Goal: Communication & Community: Answer question/provide support

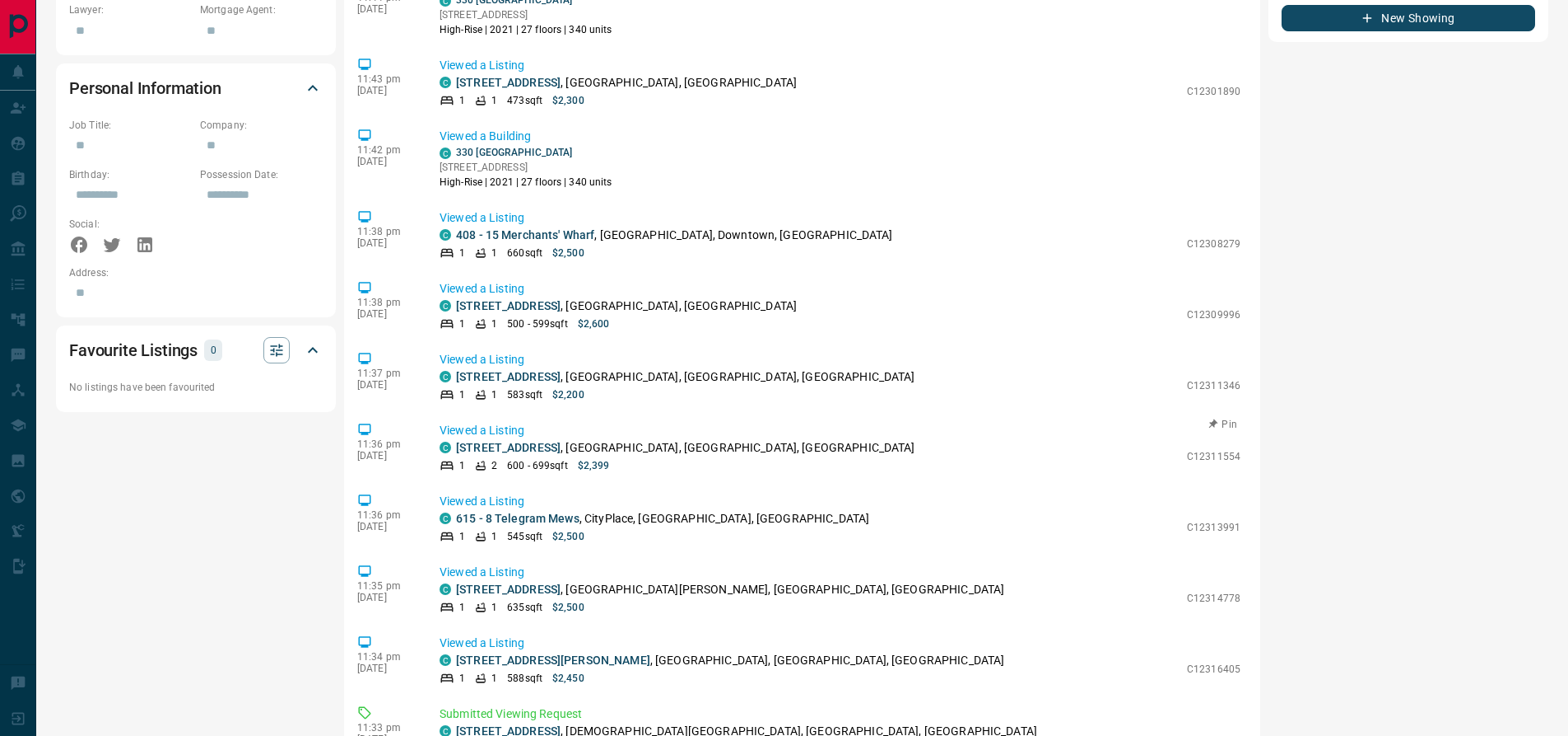
scroll to position [3766, 0]
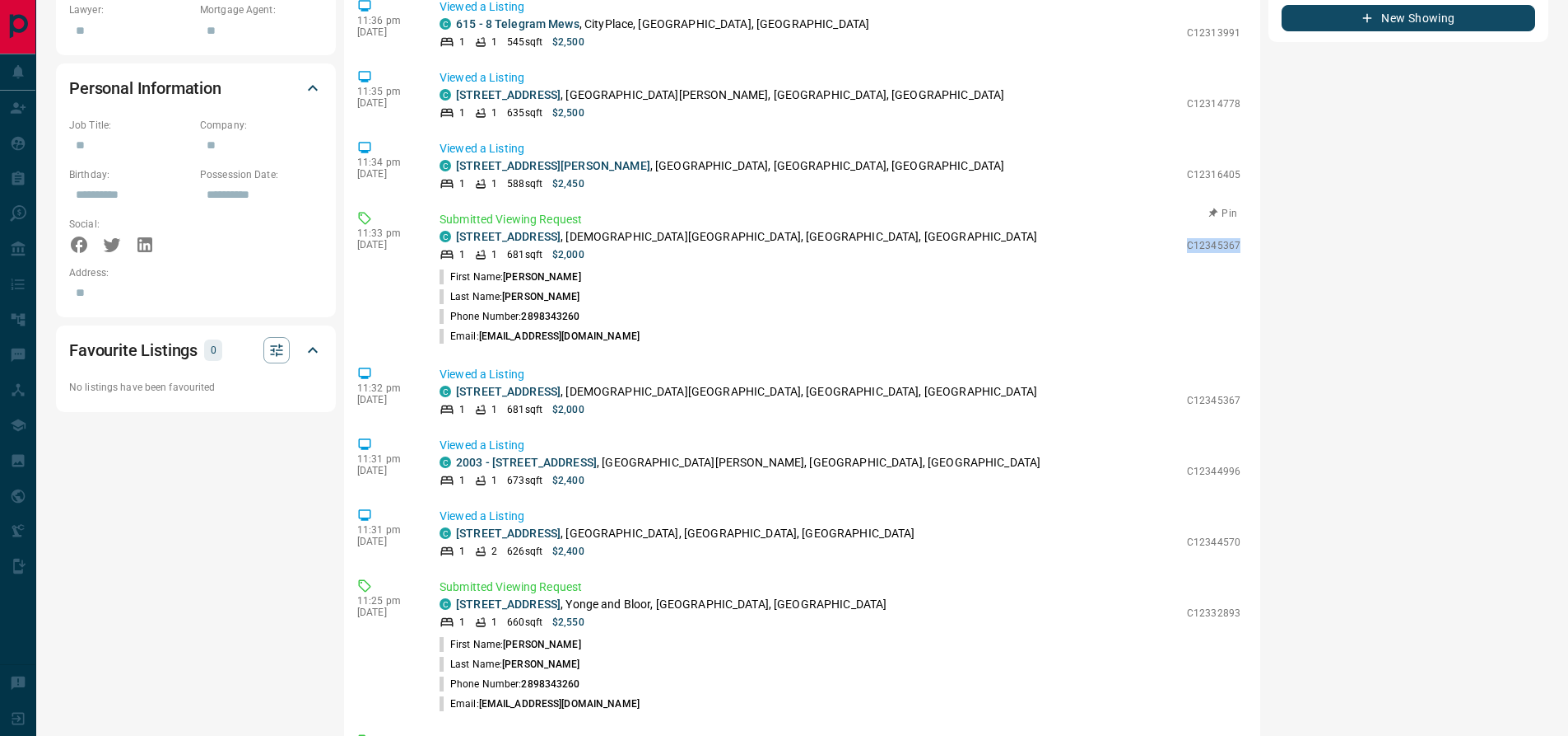
drag, startPoint x: 1178, startPoint y: 234, endPoint x: 1234, endPoint y: 234, distance: 56.0
click at [1233, 234] on div "Submitted Viewing Request C [STREET_ADDRESS] 1 1 681 sqft $2,000 C12345367 Firs…" at bounding box center [843, 278] width 808 height 135
copy p "C12345367"
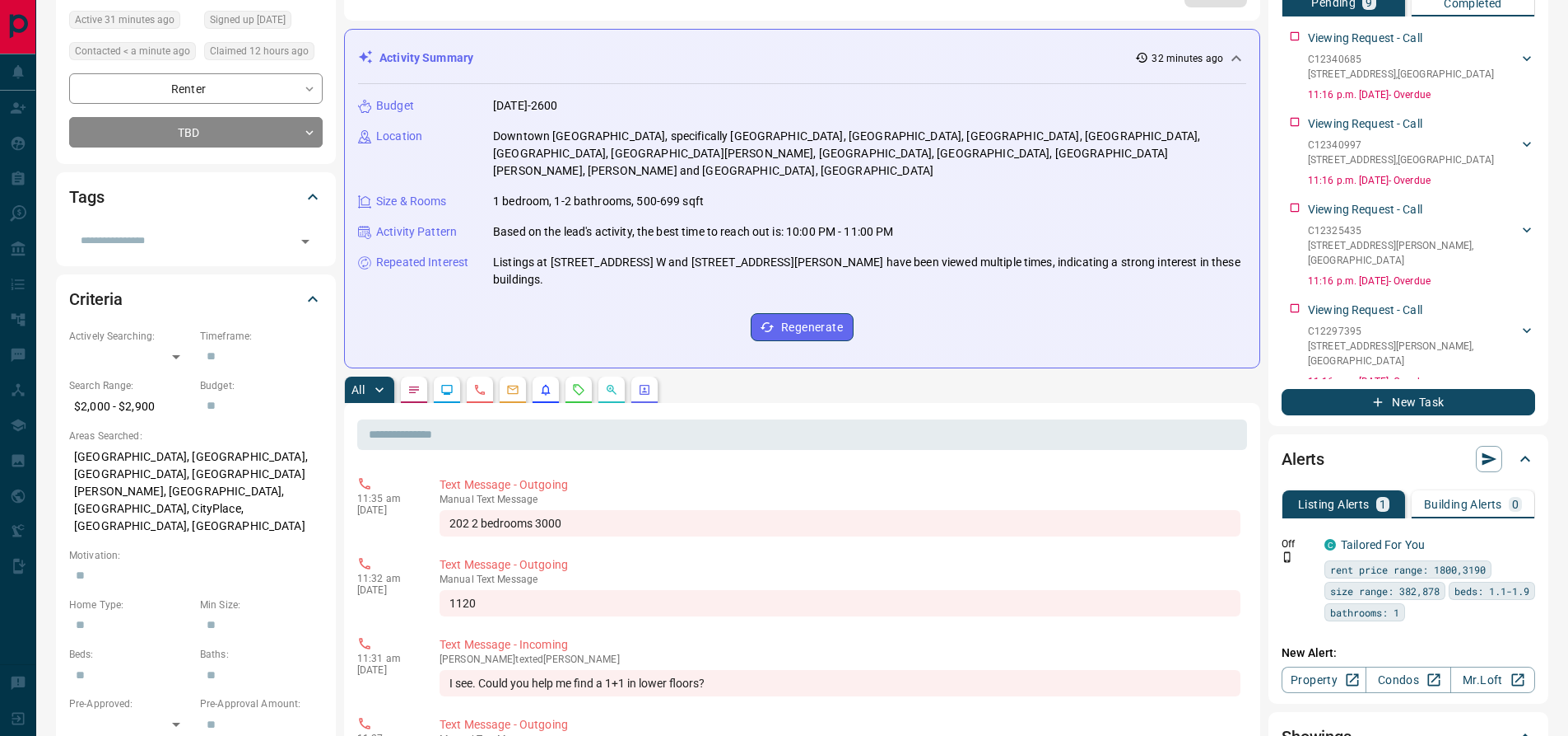
scroll to position [0, 0]
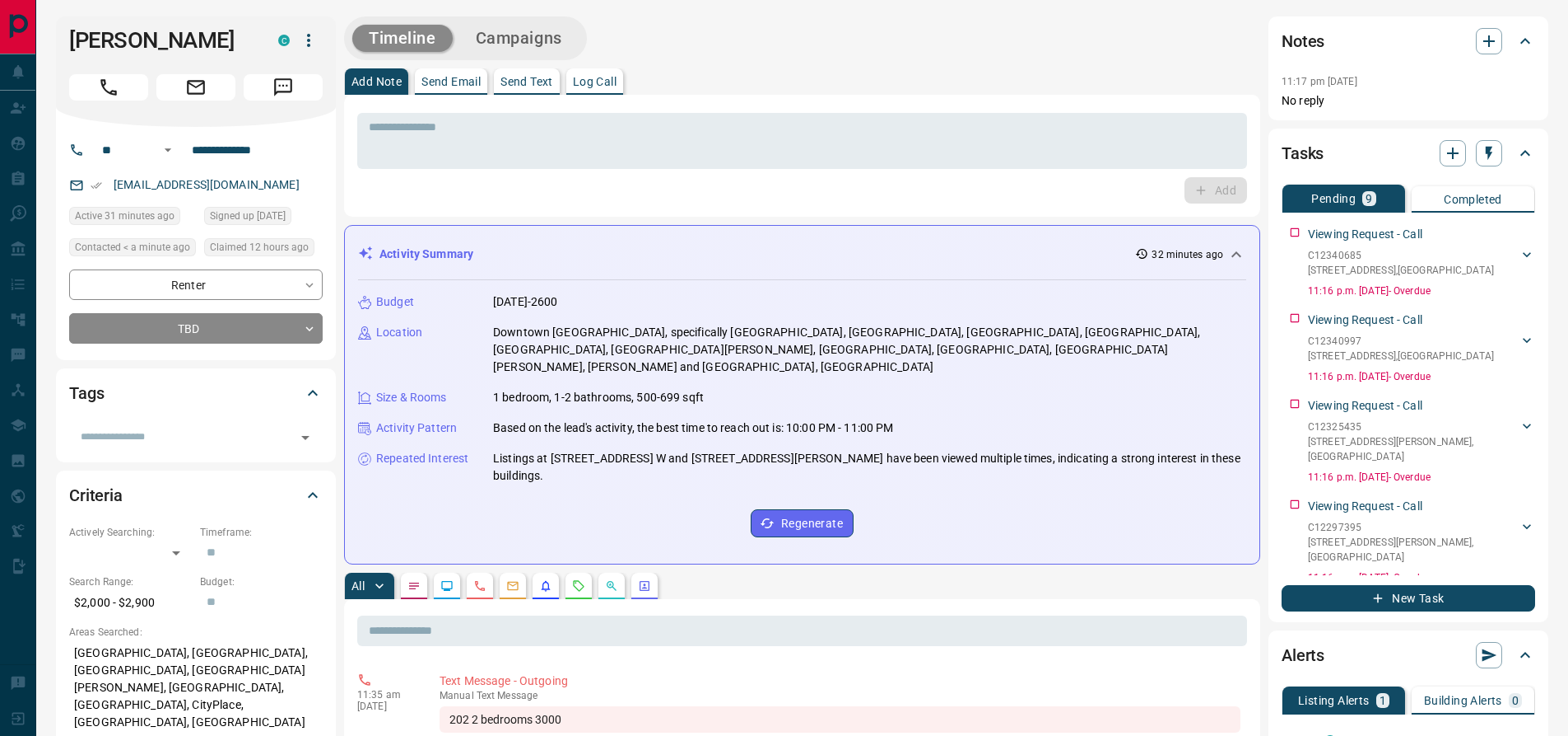
click at [542, 86] on p "Send Text" at bounding box center [526, 81] width 53 height 11
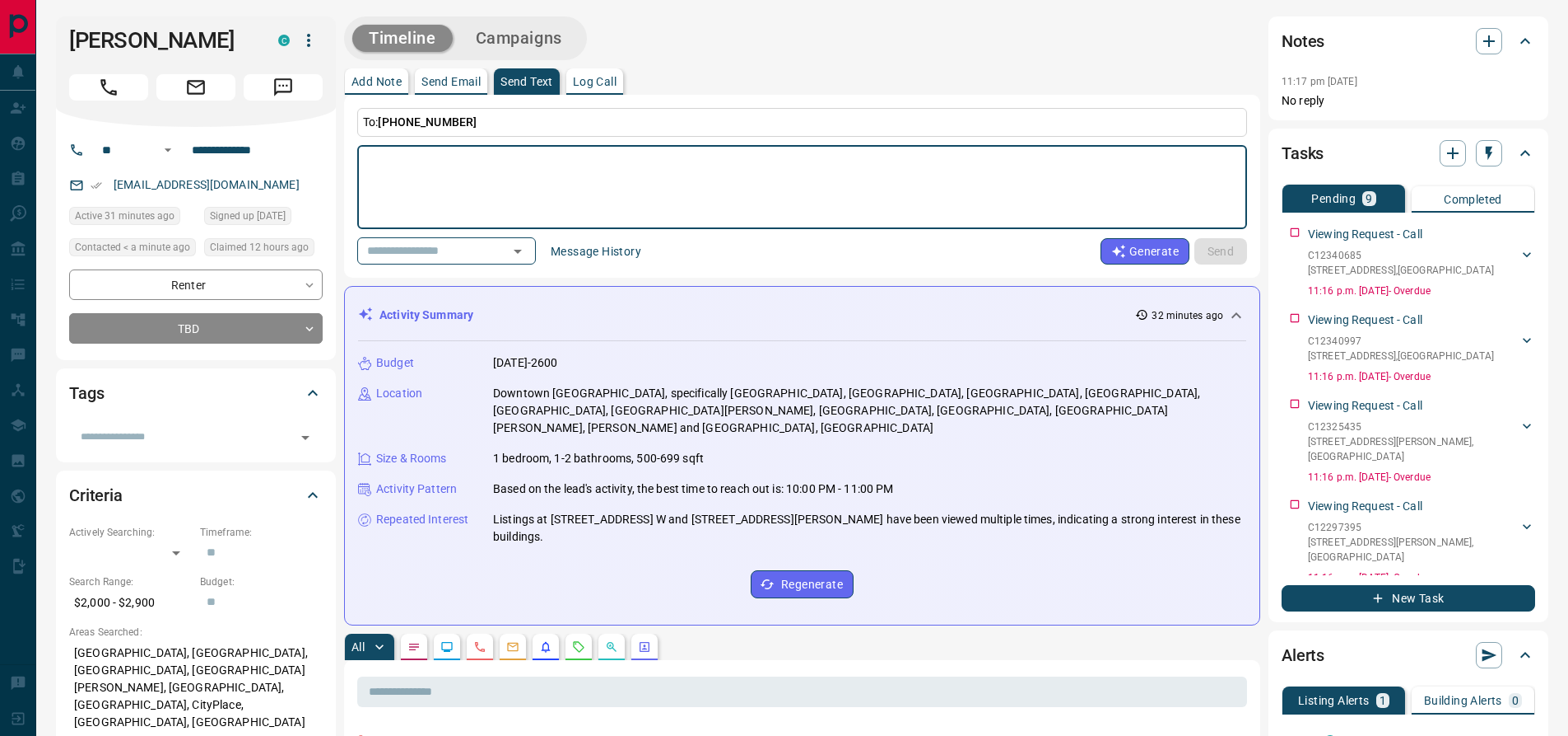
click at [394, 168] on textarea at bounding box center [802, 187] width 867 height 70
type textarea "**********"
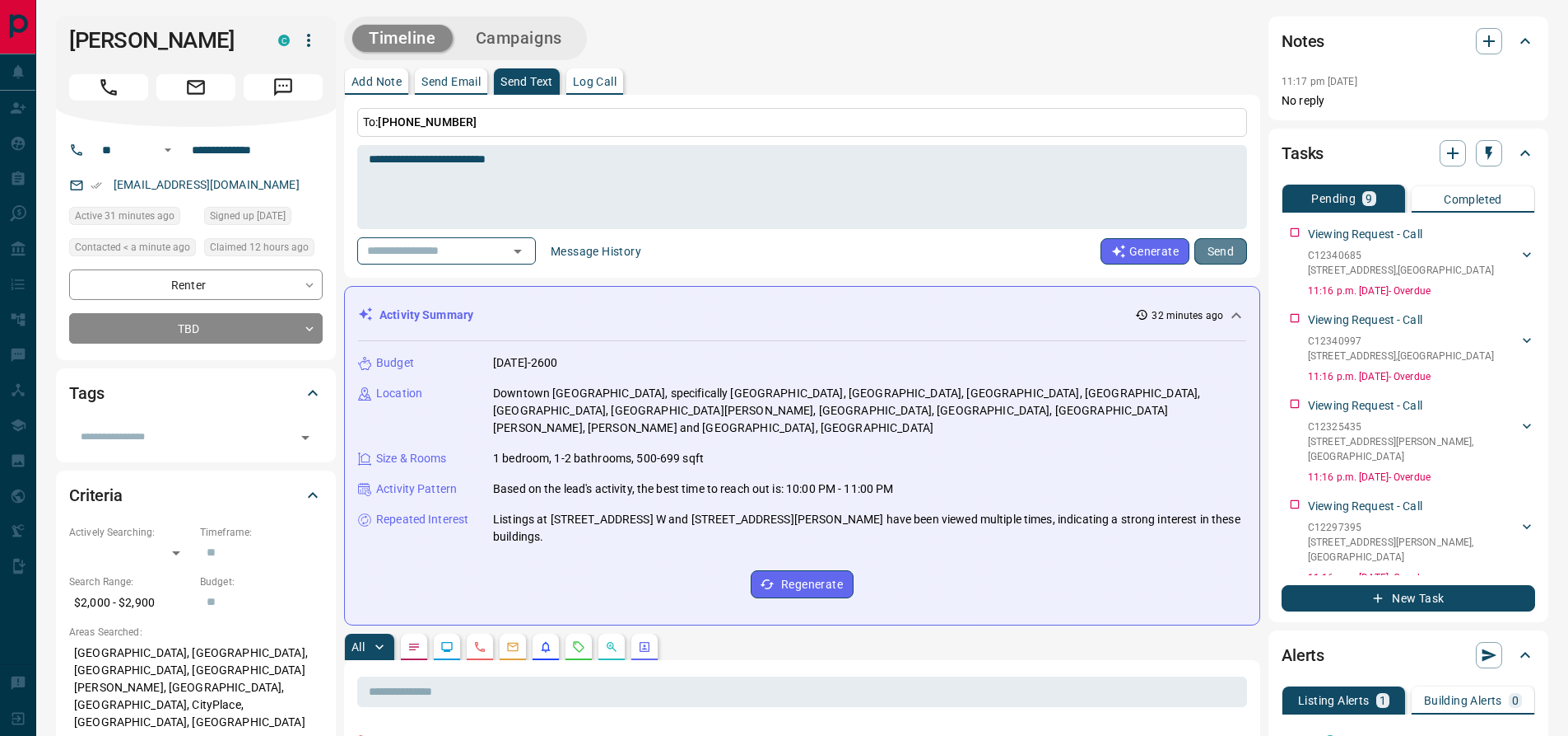
click at [1220, 253] on button "Send" at bounding box center [1220, 251] width 53 height 27
click at [664, 185] on textarea at bounding box center [802, 187] width 867 height 70
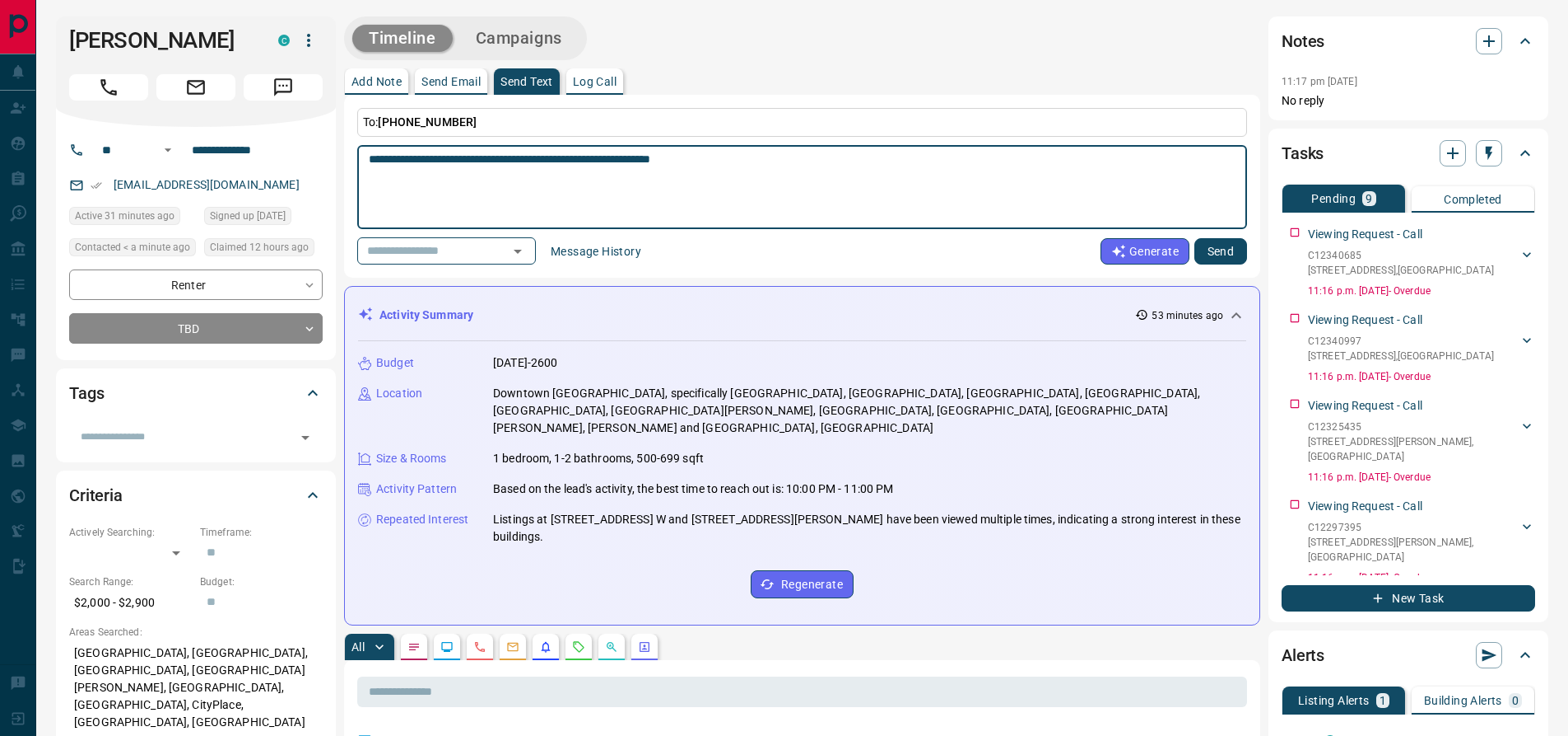
type textarea "**********"
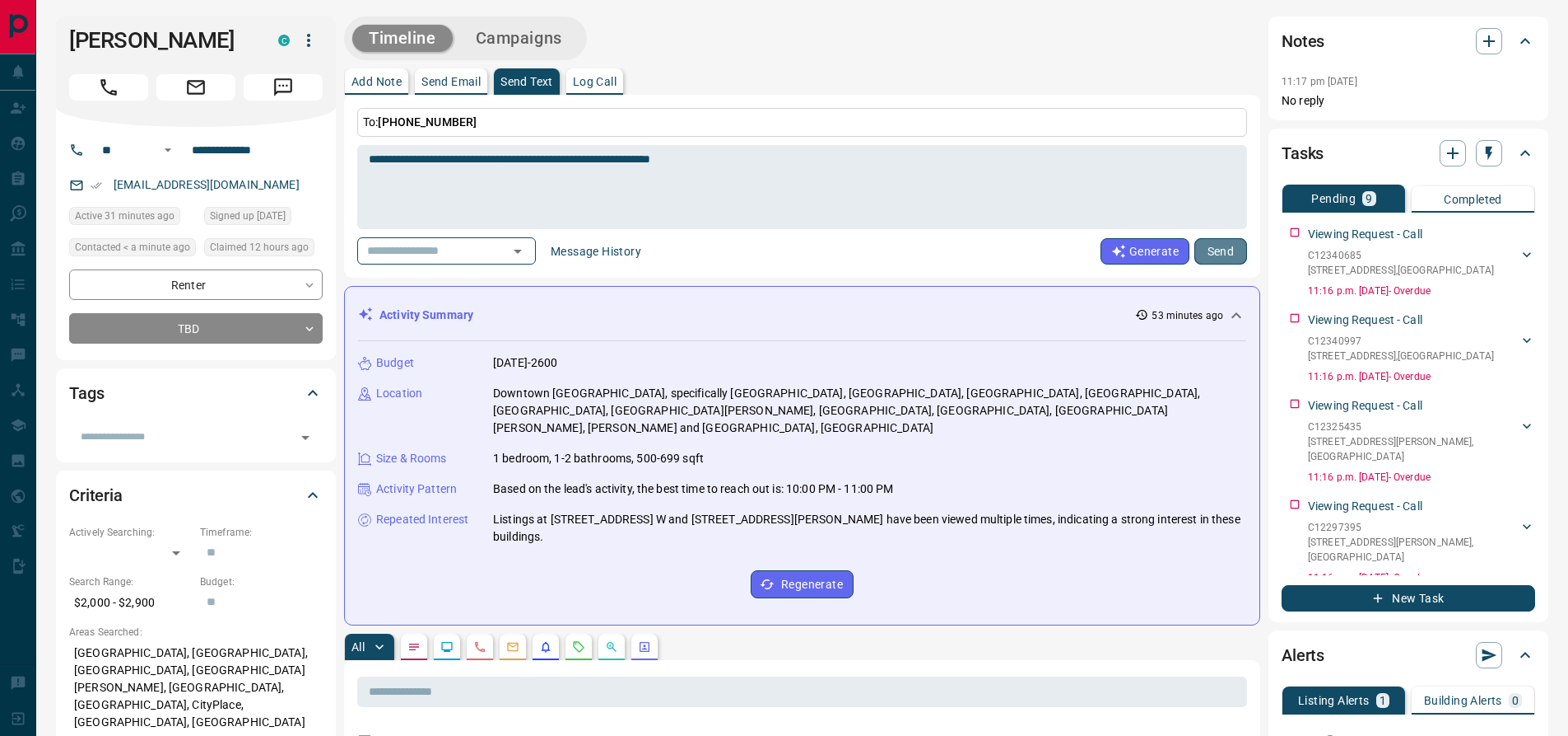
click at [1220, 256] on button "Send" at bounding box center [1220, 251] width 53 height 27
